Goal: Communication & Community: Answer question/provide support

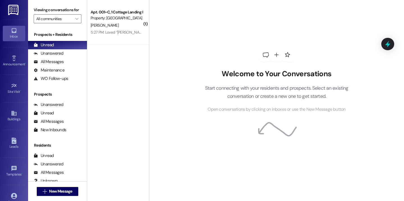
click at [111, 45] on div "( 1 ) Apt. 001~C, 1 Cottage Landing Properties LLC Property: Cottage Landing La…" at bounding box center [118, 80] width 62 height 161
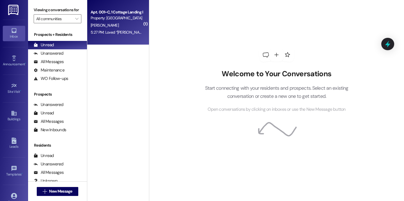
click at [113, 29] on div "5:27 PM: Loved “Lily Huval (Cottage Landing Lafayette): Hello, we will be comin…" at bounding box center [116, 32] width 53 height 7
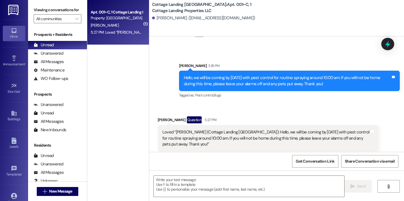
scroll to position [325, 0]
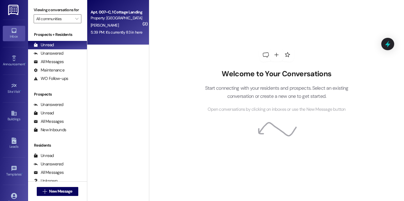
click at [104, 36] on div "5:39 PM: It's currently 83 in here 5:39 PM: It's currently 83 in here" at bounding box center [116, 32] width 53 height 7
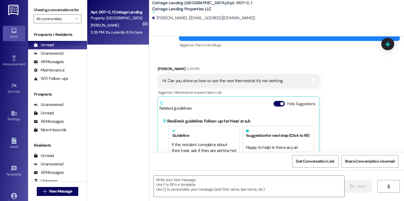
scroll to position [17234, 0]
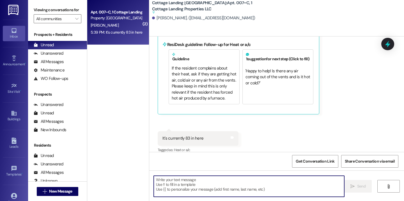
click at [205, 183] on textarea at bounding box center [249, 186] width 190 height 21
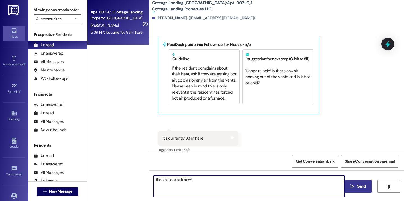
type textarea "I'll come look at it now!"
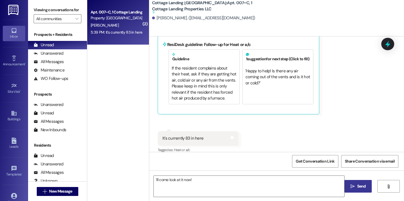
click at [352, 184] on icon "" at bounding box center [352, 186] width 4 height 4
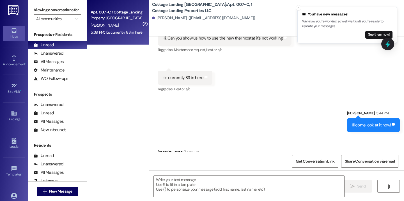
scroll to position [17201, 0]
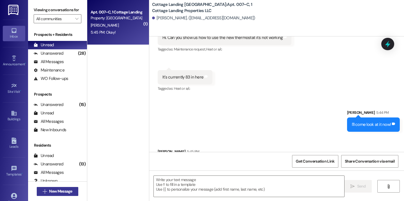
click at [61, 192] on span "New Message" at bounding box center [60, 191] width 23 height 6
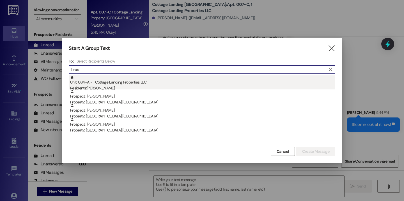
type input "brax"
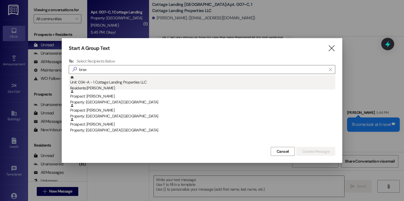
click at [120, 82] on div "Unit: 034~A - 1 Cottage Landing Properties LLC Residents: [PERSON_NAME]" at bounding box center [202, 83] width 265 height 16
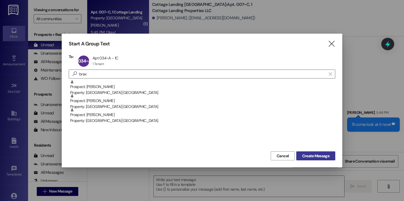
click at [324, 154] on span "Create Message" at bounding box center [315, 156] width 27 height 6
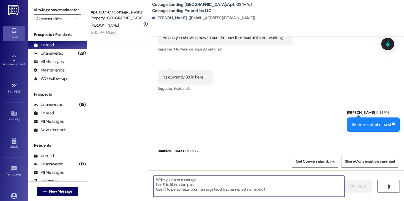
click at [172, 186] on textarea at bounding box center [249, 186] width 190 height 21
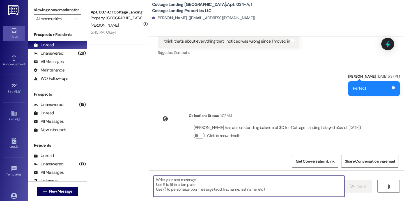
scroll to position [758, 0]
paste textarea "Hey {{first_name}}, we have a package for you in the office!"
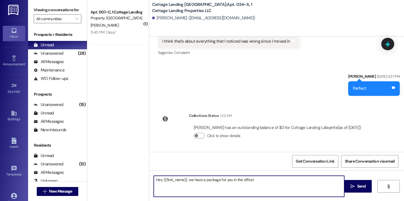
click at [201, 180] on textarea "Hey {{first_name}}, we have a package for you in the office!" at bounding box center [249, 186] width 190 height 21
click at [257, 179] on textarea "Hey {{first_name}}, we have a large package for you in the office!" at bounding box center [249, 186] width 190 height 21
type textarea "Hey {{first_name}}, we have a large package for you in the office that needs to…"
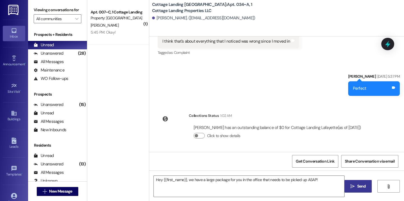
click at [359, 184] on span "Send" at bounding box center [361, 186] width 9 height 6
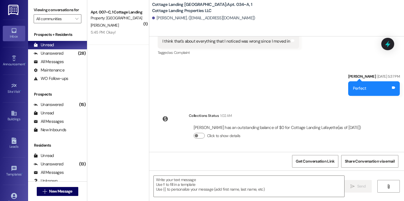
scroll to position [797, 0]
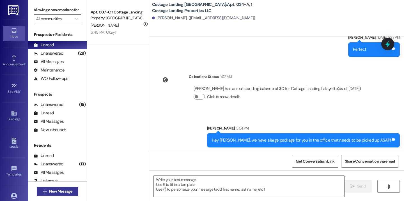
click at [60, 187] on button " New Message" at bounding box center [57, 191] width 41 height 9
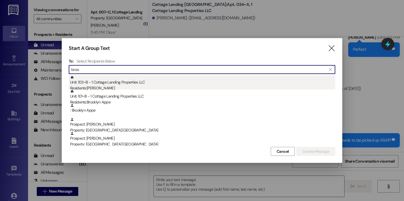
type input "broo"
click at [97, 88] on div "Residents: [PERSON_NAME]" at bounding box center [202, 88] width 265 height 6
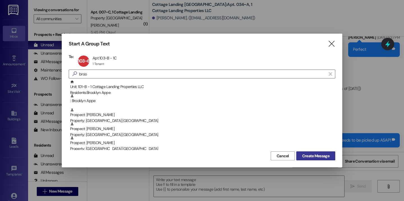
click at [319, 153] on span "Create Message" at bounding box center [315, 156] width 27 height 6
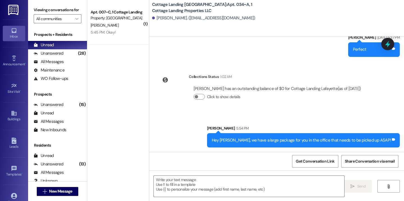
scroll to position [178, 0]
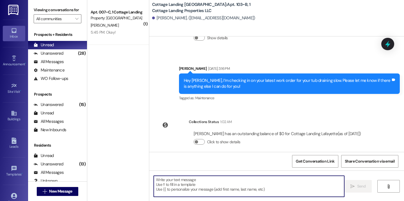
click at [188, 182] on textarea at bounding box center [249, 186] width 190 height 21
paste textarea "Hey {{first_name}}, we have a package for you in the office!"
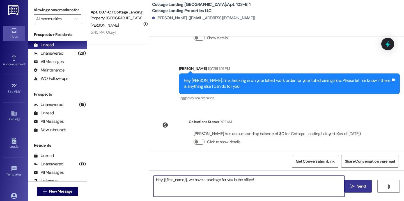
type textarea "Hey {{first_name}}, we have a package for you in the office!"
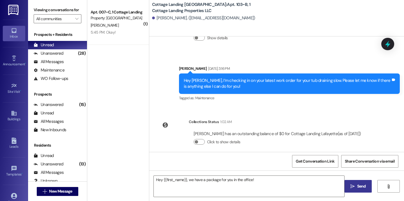
click at [363, 184] on span "Send" at bounding box center [361, 186] width 9 height 6
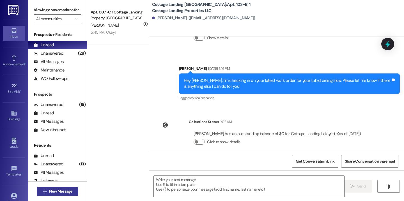
click at [64, 192] on span "New Message" at bounding box center [60, 191] width 23 height 6
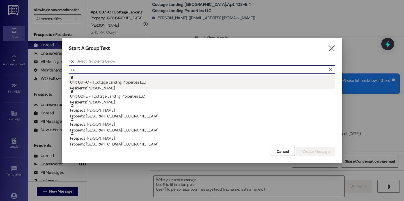
type input "cal"
click at [119, 81] on div "Unit: 001~C - 1 Cottage Landing Properties LLC Residents: [PERSON_NAME]" at bounding box center [202, 83] width 265 height 16
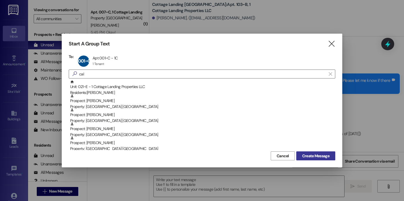
click at [330, 157] on span "Create Message" at bounding box center [315, 156] width 29 height 6
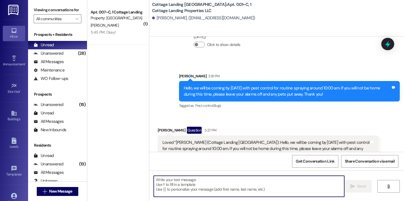
click at [237, 184] on textarea at bounding box center [249, 186] width 190 height 21
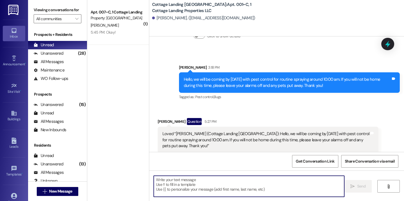
scroll to position [325, 0]
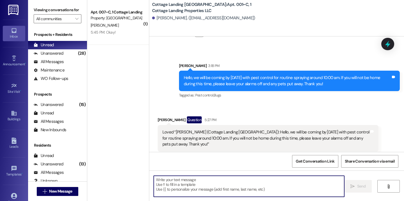
paste textarea "Hey {{first_name}}, we have a package for you in the office!"
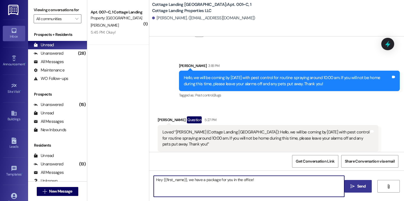
type textarea "Hey {{first_name}}, we have a package for you in the office!"
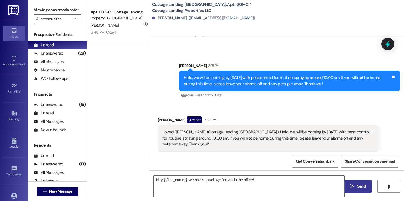
click at [361, 189] on span "Send" at bounding box center [361, 186] width 9 height 6
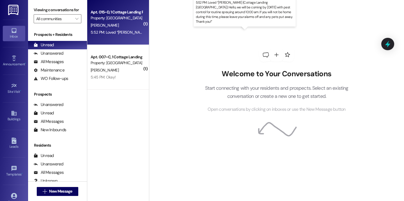
click at [107, 31] on div "5:52 PM: Loved “Lily Huval (Cottage Landing Lafayette): Hello, we will be comin…" at bounding box center [310, 32] width 438 height 5
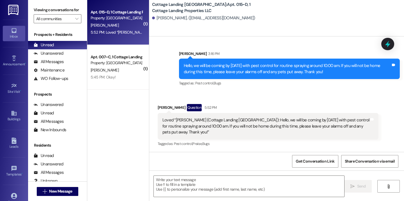
scroll to position [370, 0]
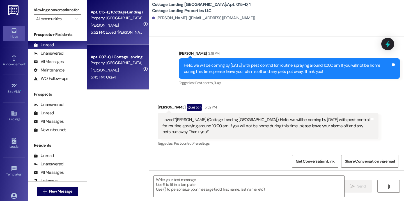
click at [117, 80] on div "5:45 PM: Okay! 5:45 PM: Okay!" at bounding box center [116, 77] width 53 height 7
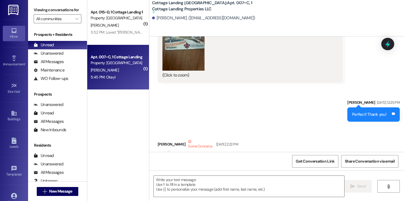
scroll to position [17243, 0]
